Goal: Check status

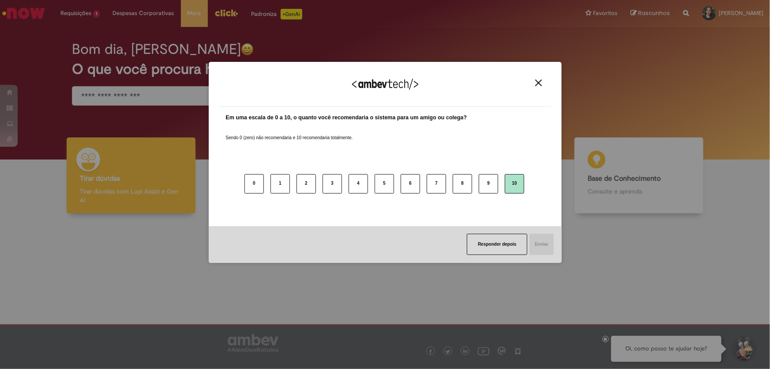
click at [512, 186] on button "10" at bounding box center [514, 183] width 19 height 19
click at [541, 250] on button "Enviar" at bounding box center [541, 244] width 25 height 21
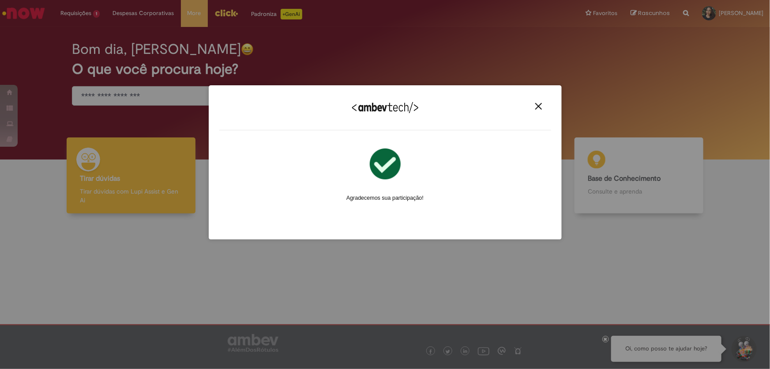
click at [540, 105] on img "Close" at bounding box center [539, 106] width 7 height 7
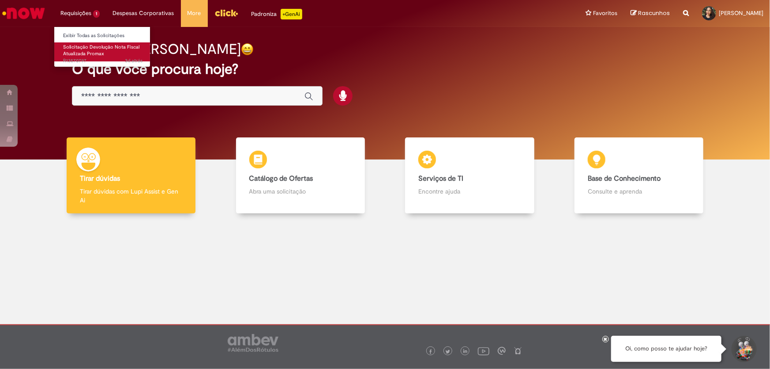
click at [83, 56] on span "Solicitação Devolução Nota Fiscal Atualizada Promax" at bounding box center [101, 51] width 76 height 14
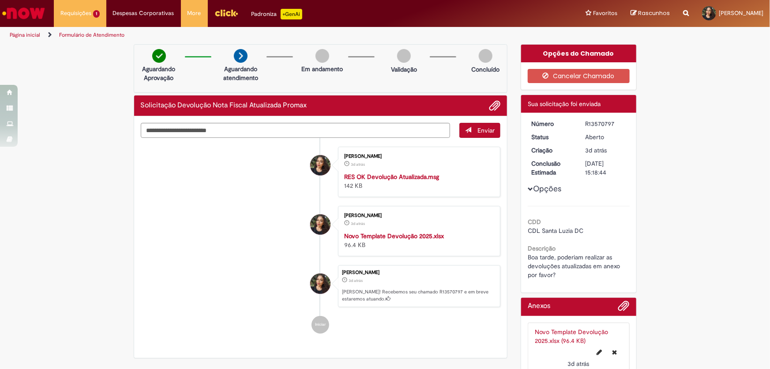
drag, startPoint x: 607, startPoint y: 137, endPoint x: 525, endPoint y: 124, distance: 82.8
click at [525, 119] on dl "Número R13570797 Status [GEOGRAPHIC_DATA] Criação 3d atrás 3 dias atrás Conclus…" at bounding box center [579, 119] width 109 height 0
drag, startPoint x: 543, startPoint y: 128, endPoint x: 536, endPoint y: 121, distance: 10.0
click at [536, 121] on dt "Número" at bounding box center [552, 123] width 54 height 9
drag, startPoint x: 611, startPoint y: 140, endPoint x: 526, endPoint y: 122, distance: 87.5
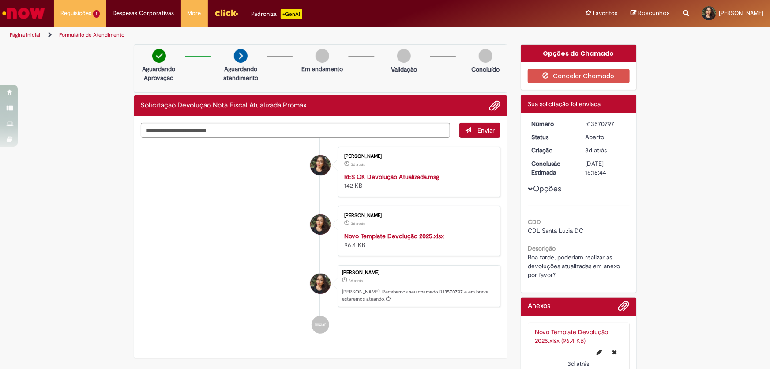
click at [526, 119] on dl "Número R13570797 Status [GEOGRAPHIC_DATA] Criação 3d atrás 3 dias atrás Conclus…" at bounding box center [579, 119] width 109 height 0
copy dl "Número R13570797 Status Aberto"
click at [256, 252] on li "[PERSON_NAME] 3d atrás 3 dias atrás Novo Template Devolução 2025.xlsx 96.4 KB" at bounding box center [321, 231] width 360 height 50
